Goal: Navigation & Orientation: Find specific page/section

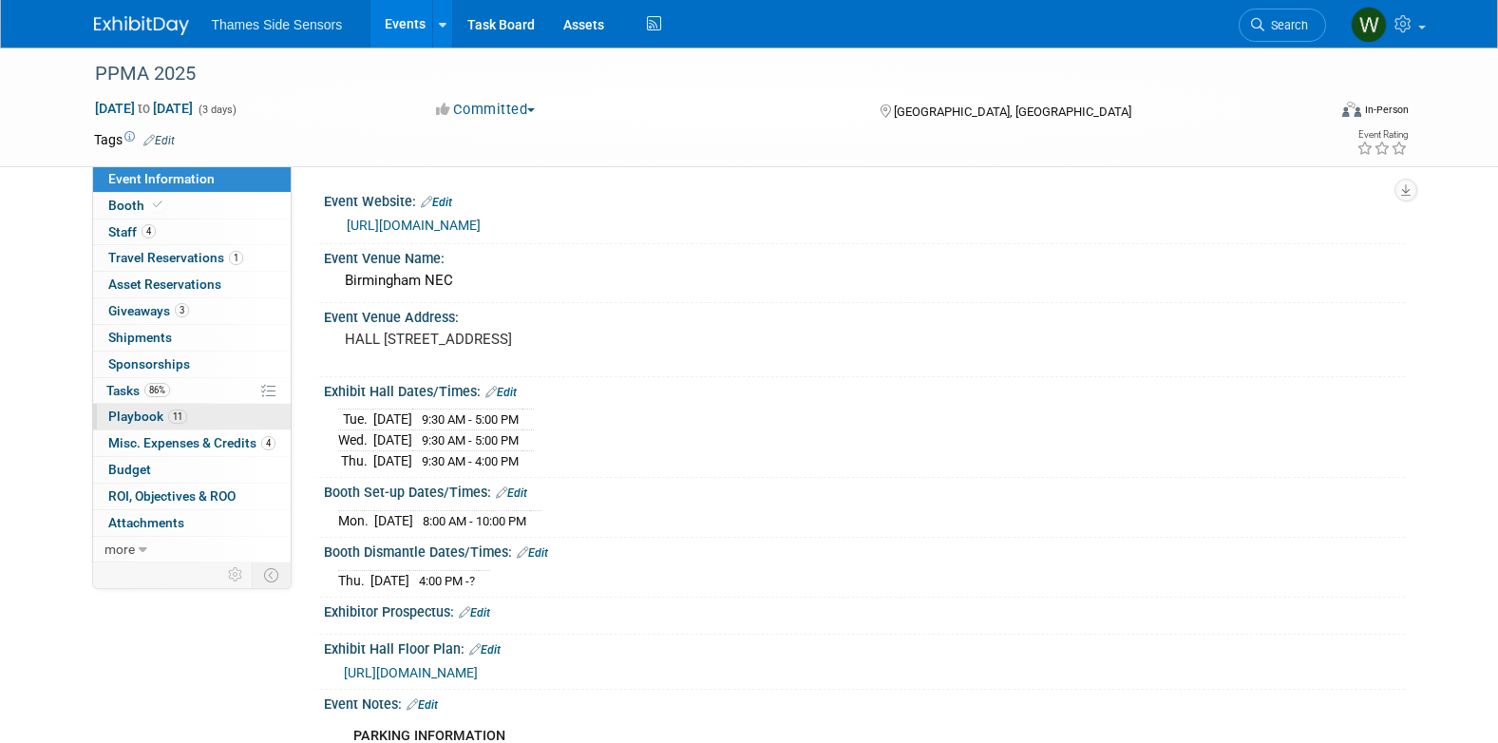
click at [155, 414] on span "Playbook 11" at bounding box center [147, 415] width 79 height 15
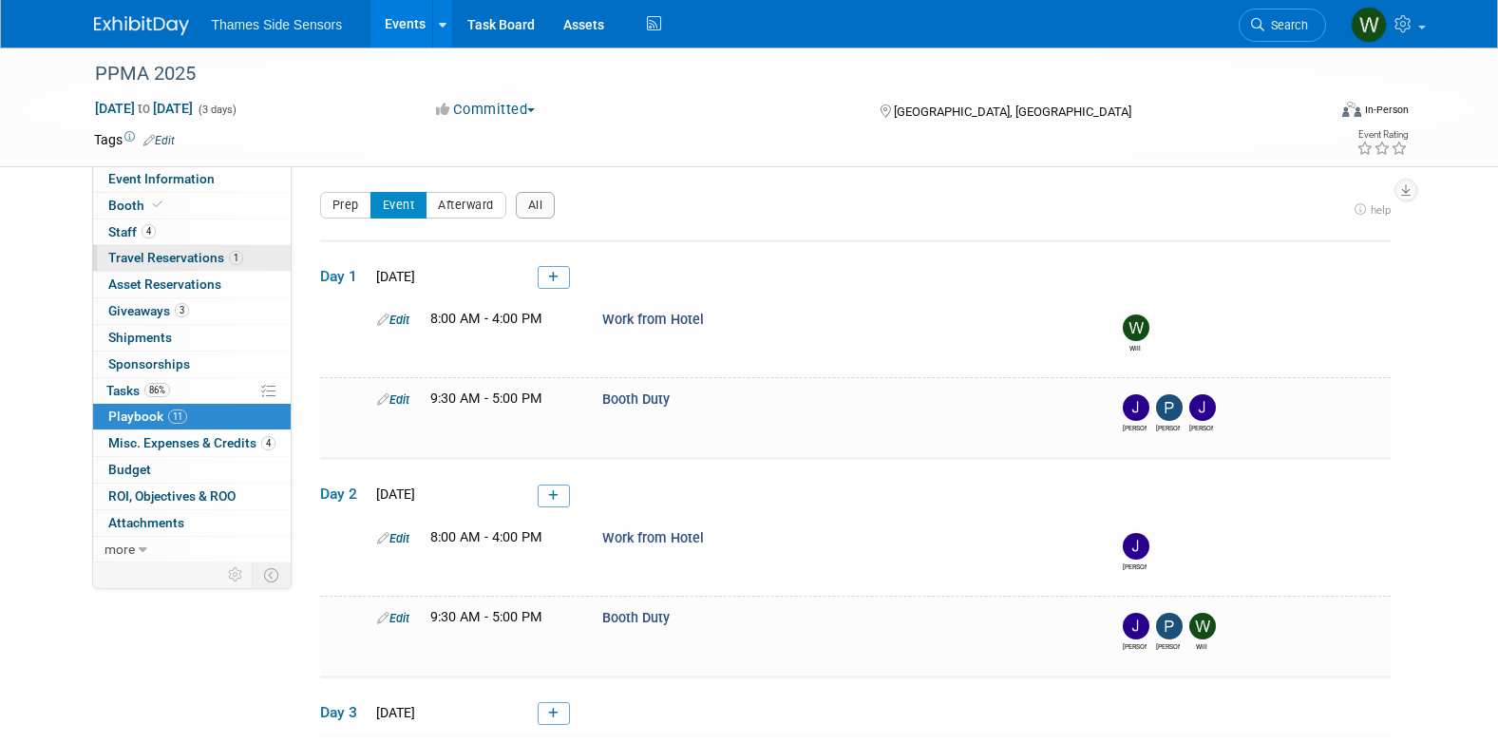
click at [168, 259] on span "Travel Reservations 1" at bounding box center [175, 257] width 135 height 15
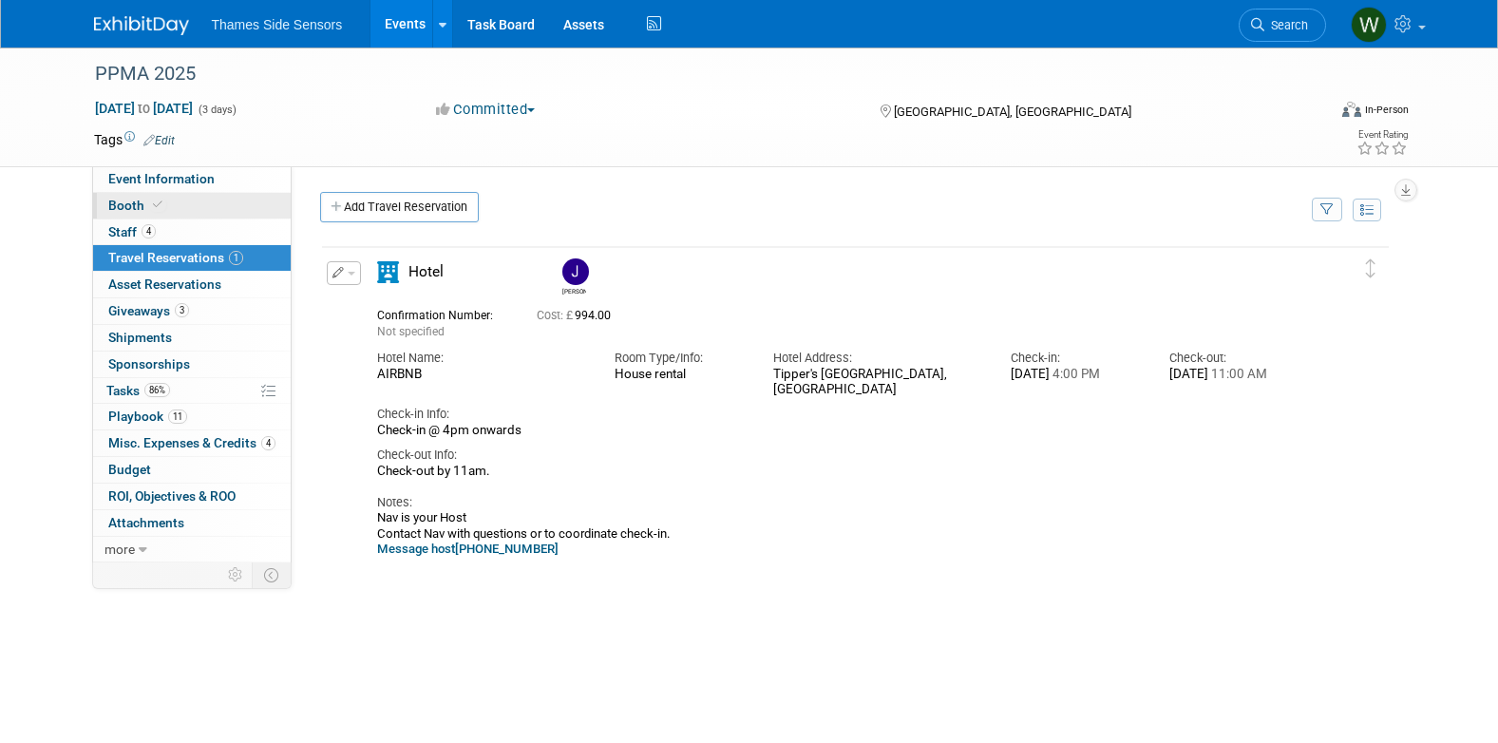
click at [155, 195] on link "Booth" at bounding box center [192, 206] width 198 height 26
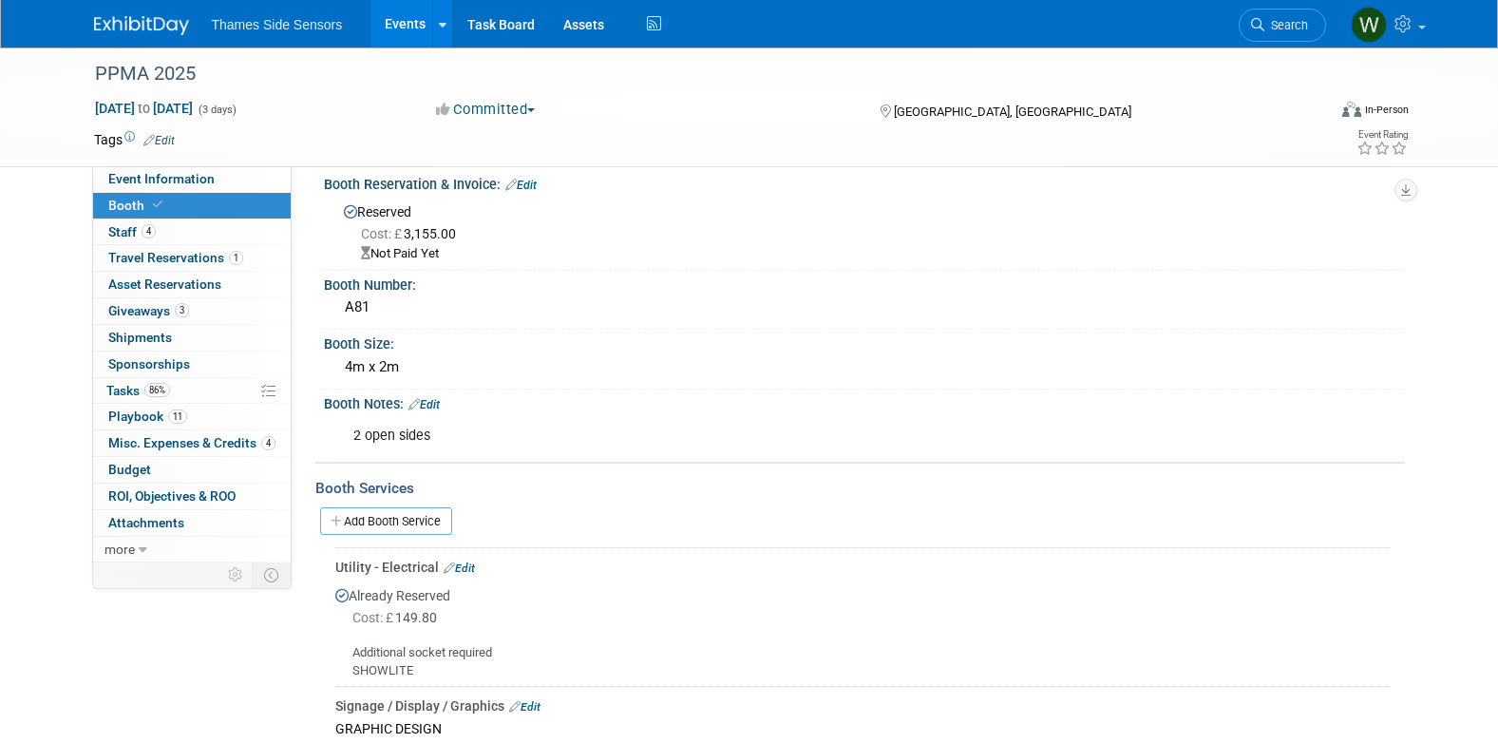
scroll to position [16, 0]
click at [788, 418] on div "2 open sides" at bounding box center [768, 437] width 856 height 38
click at [141, 550] on icon at bounding box center [143, 549] width 9 height 13
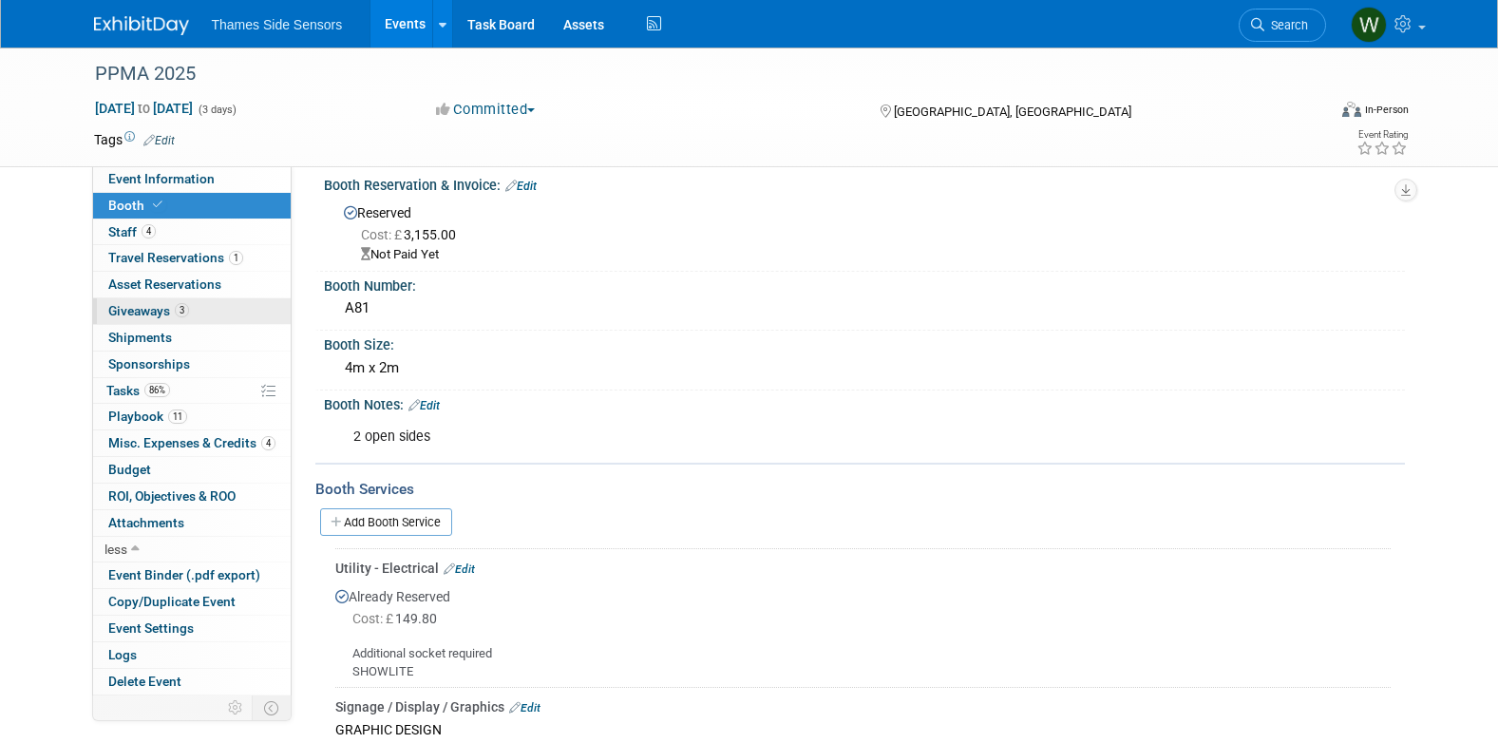
click at [160, 309] on span "Giveaways 3" at bounding box center [148, 310] width 81 height 15
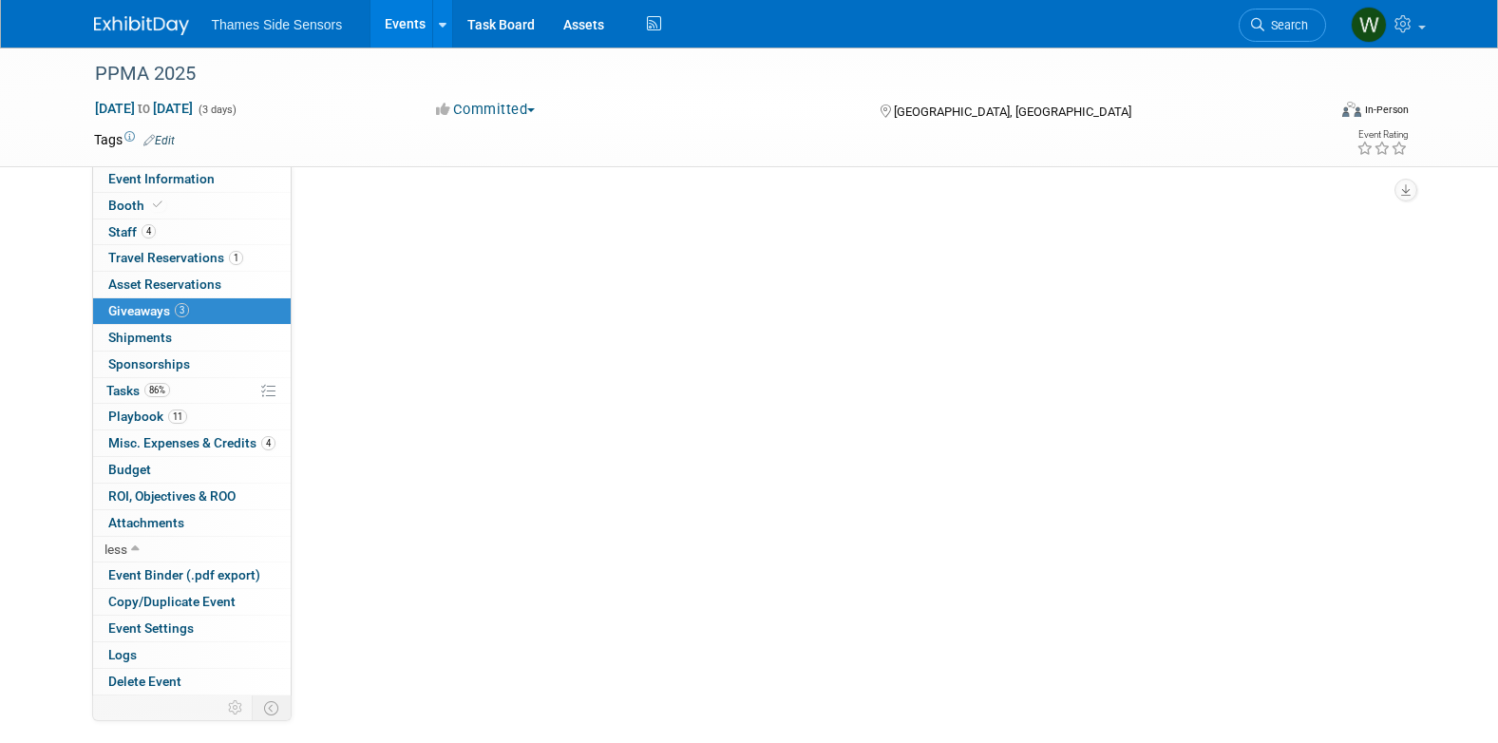
scroll to position [0, 0]
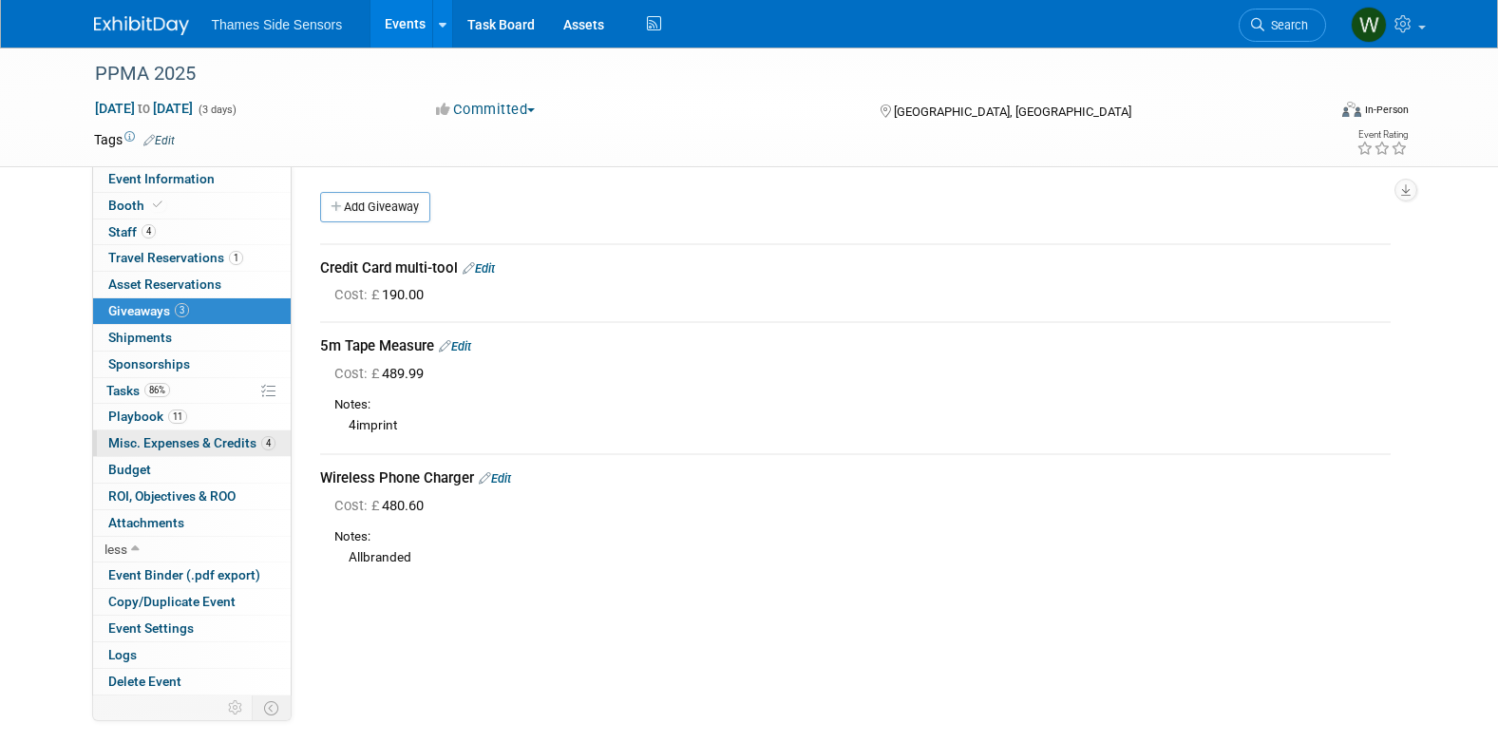
click at [208, 446] on span "Misc. Expenses & Credits 4" at bounding box center [191, 442] width 167 height 15
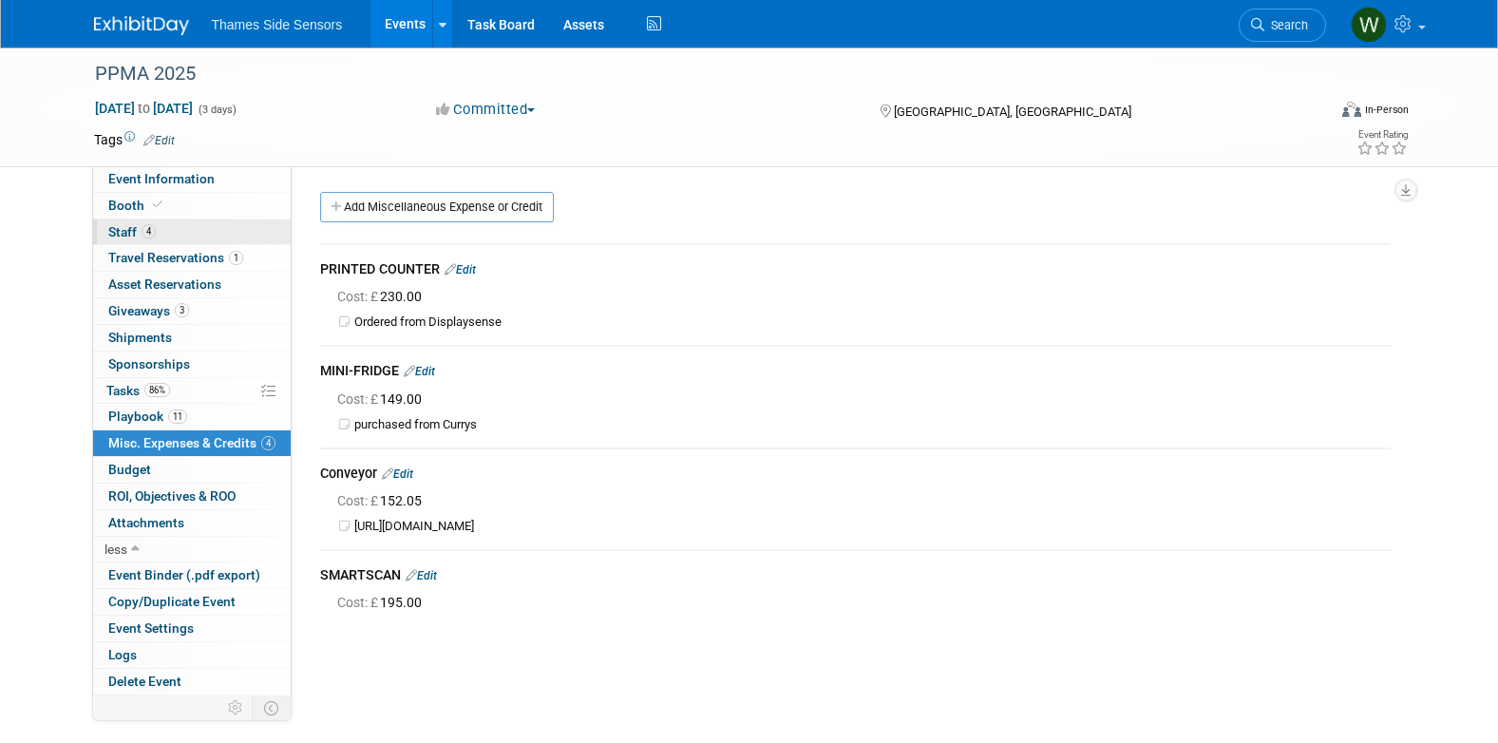
click at [226, 238] on link "4 Staff 4" at bounding box center [192, 232] width 198 height 26
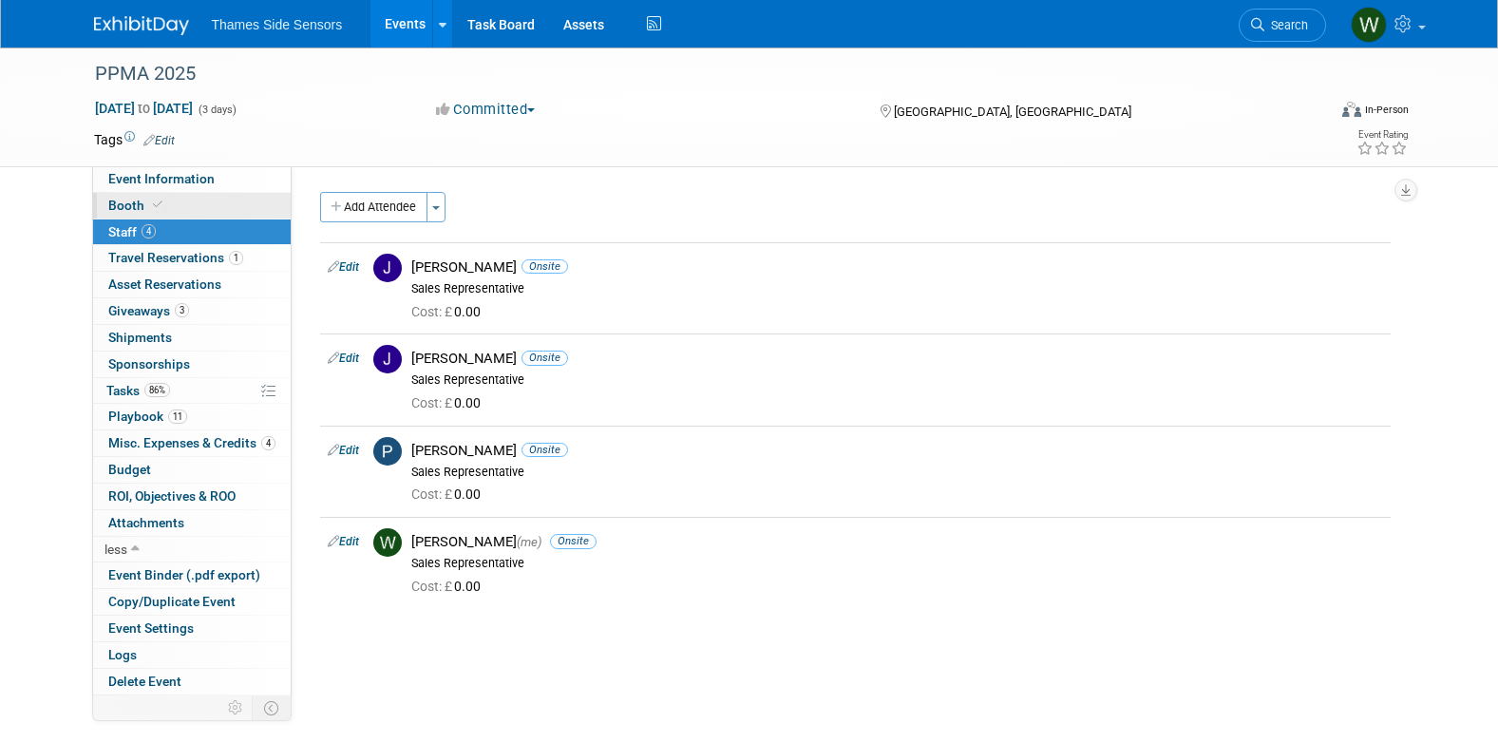
click at [225, 210] on link "Booth" at bounding box center [192, 206] width 198 height 26
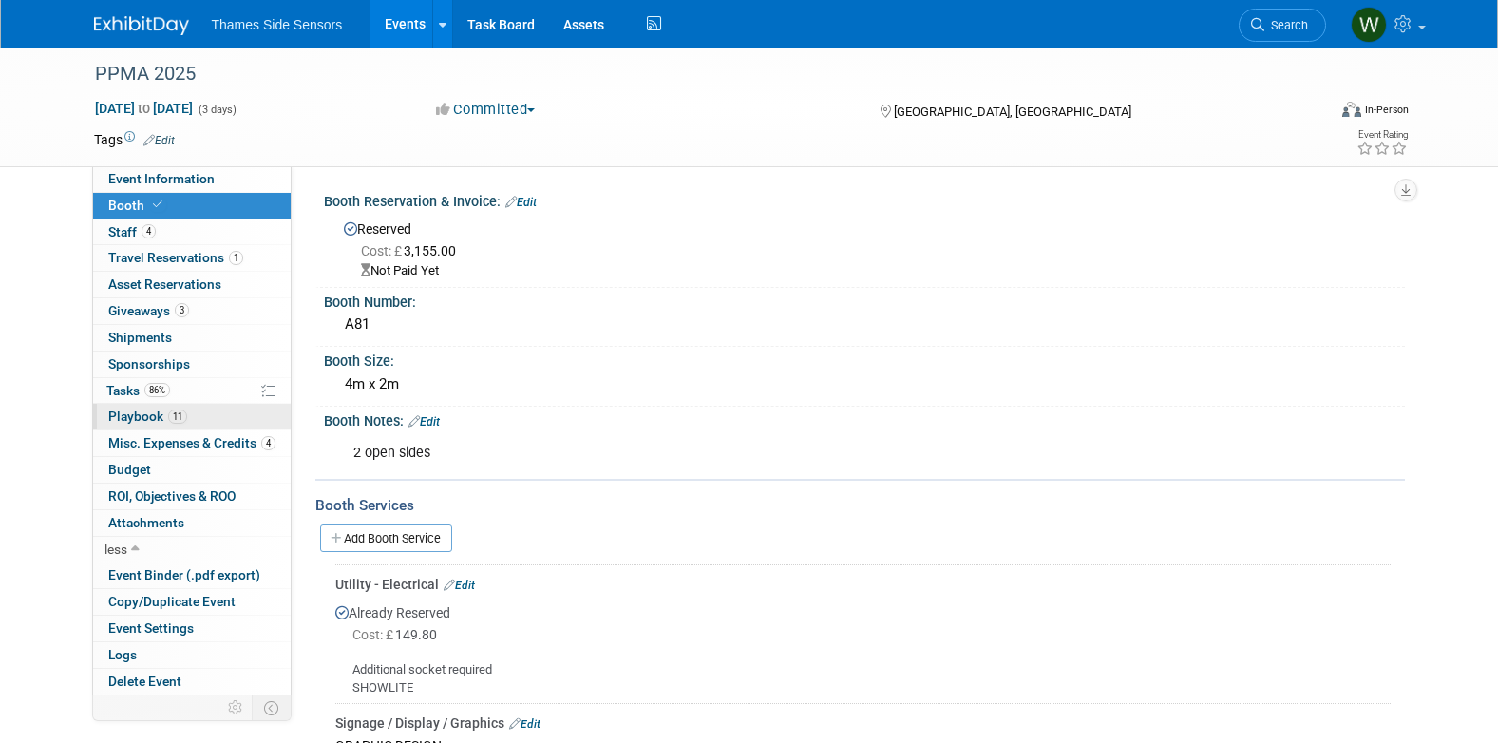
click at [198, 412] on link "11 Playbook 11" at bounding box center [192, 417] width 198 height 26
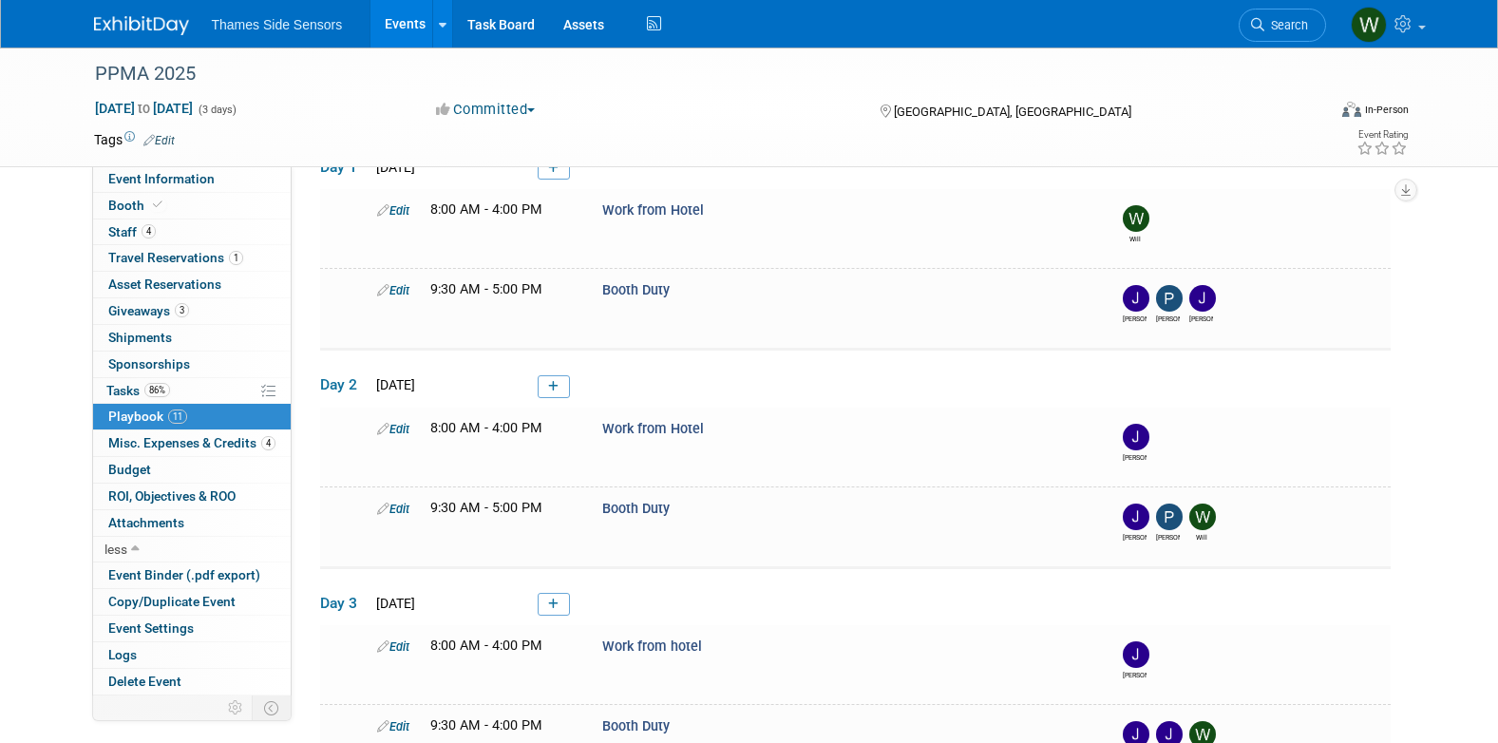
scroll to position [48, 0]
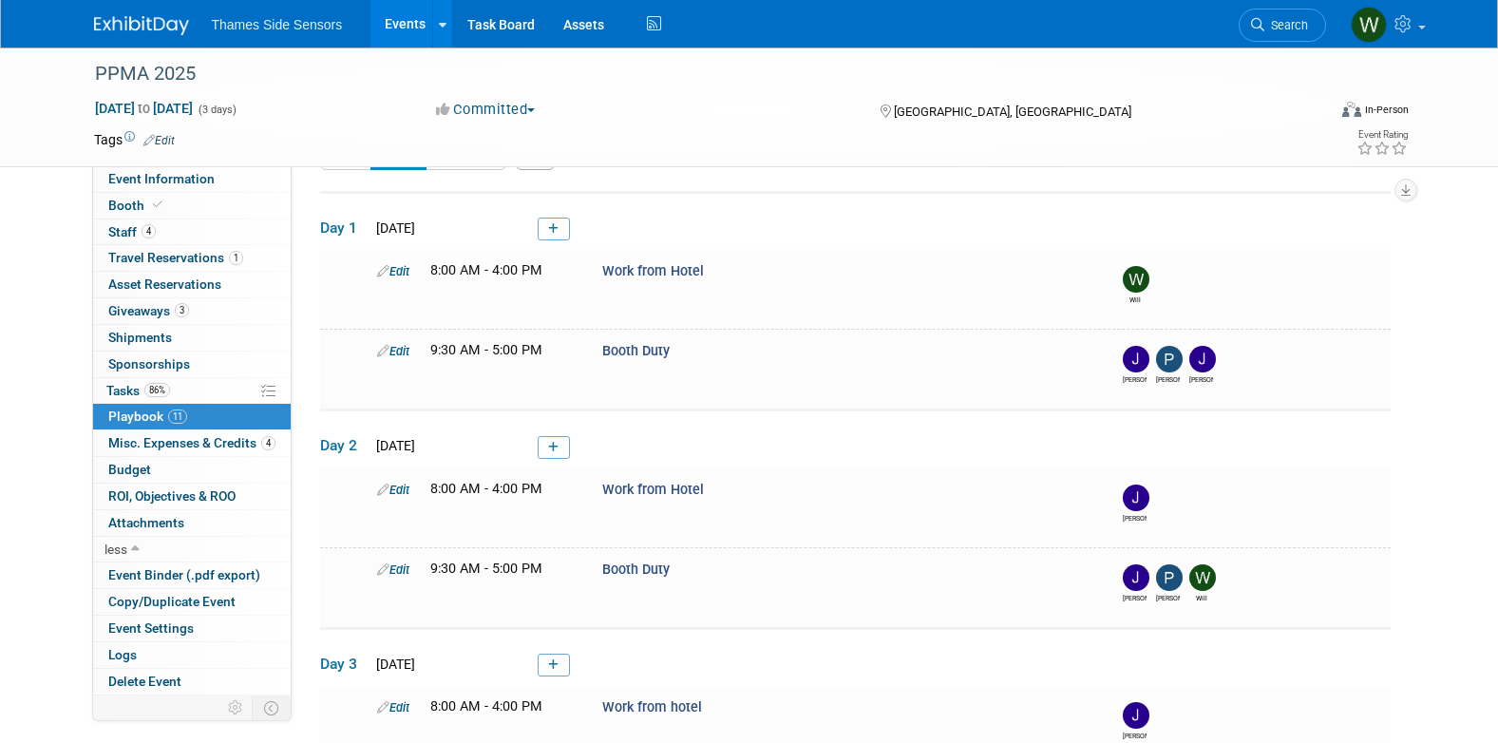
click at [0, 398] on html "Thames Side Sensors Events Add Event Bulk Upload Events Shareable Event Boards …" at bounding box center [749, 323] width 1498 height 743
